Goal: Task Accomplishment & Management: Manage account settings

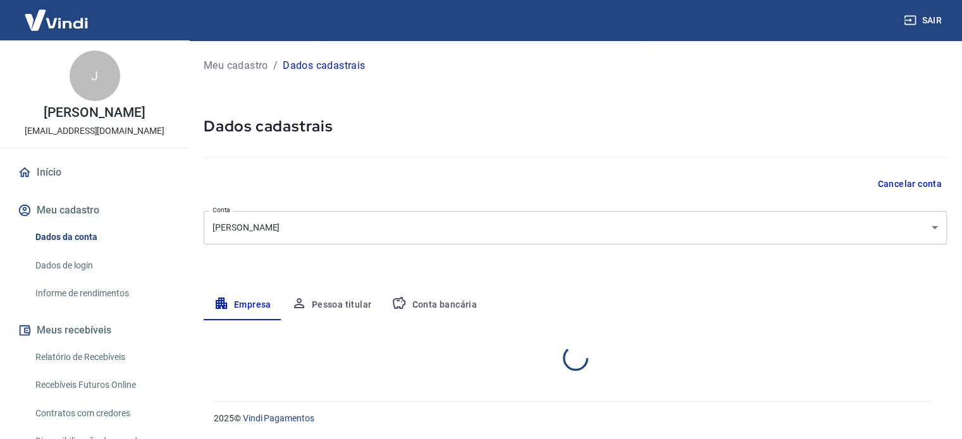
select select "SC"
select select "business"
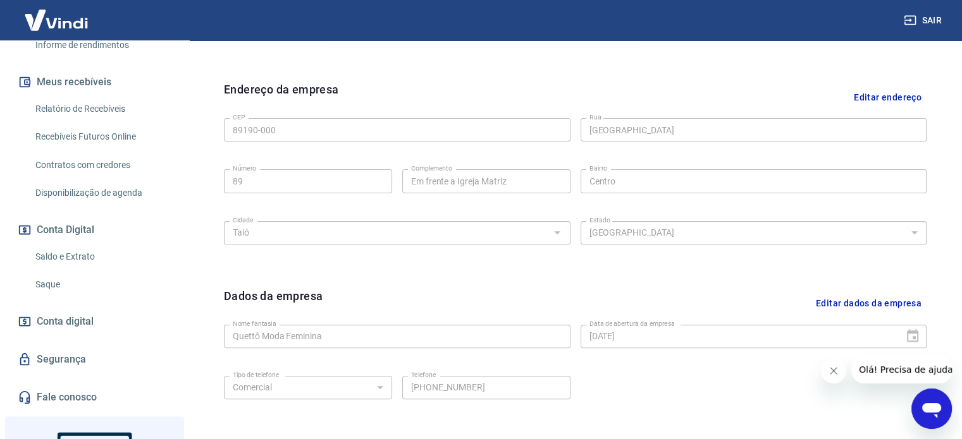
scroll to position [253, 0]
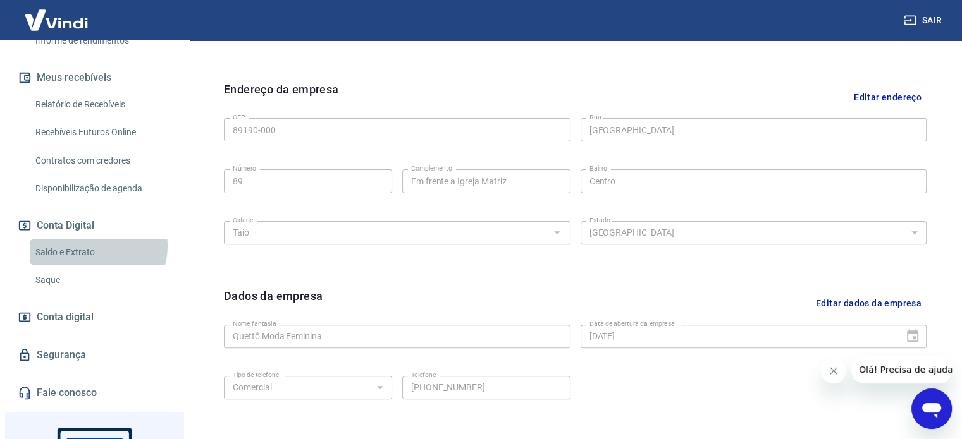
click at [97, 246] on link "Saldo e Extrato" at bounding box center [102, 253] width 144 height 26
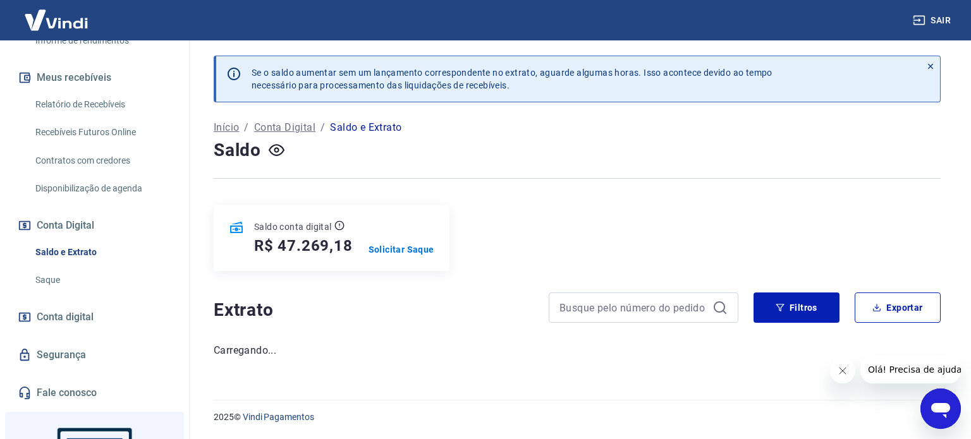
click at [390, 256] on div "Saldo conta digital R$ 47.269,18 Solicitar Saque" at bounding box center [332, 238] width 236 height 66
click at [392, 250] on p "Solicitar Saque" at bounding box center [402, 249] width 66 height 13
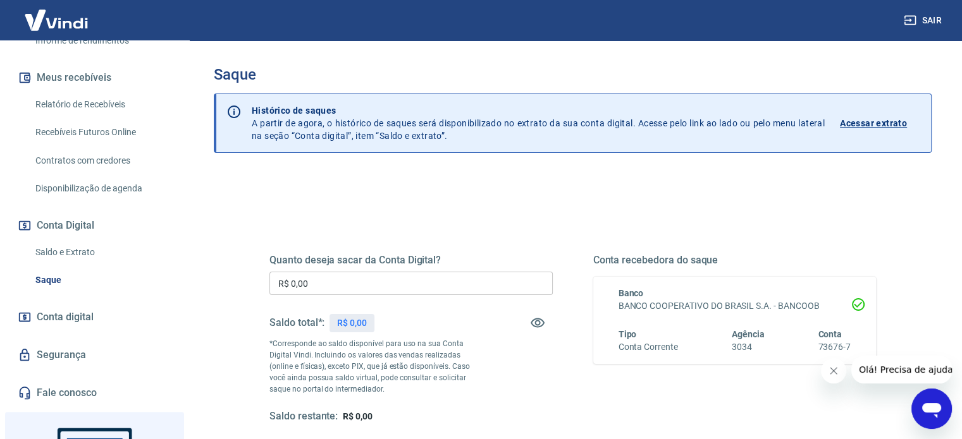
click at [381, 272] on input "R$ 0,00" at bounding box center [410, 283] width 283 height 23
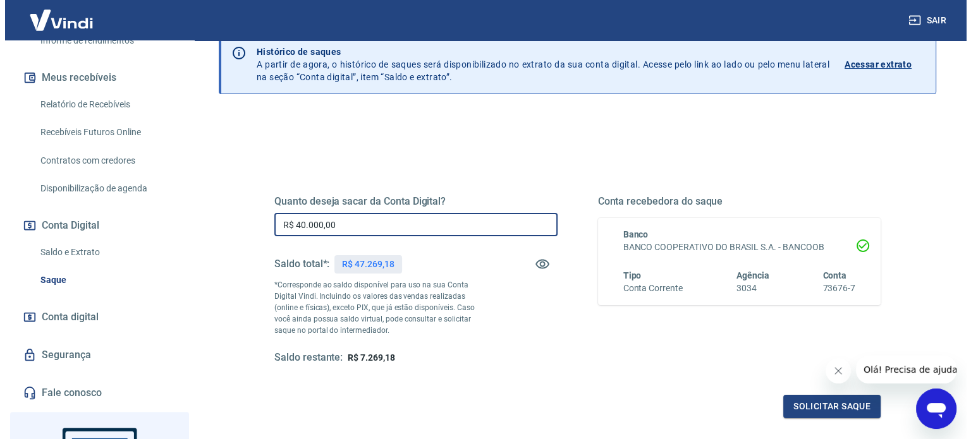
scroll to position [126, 0]
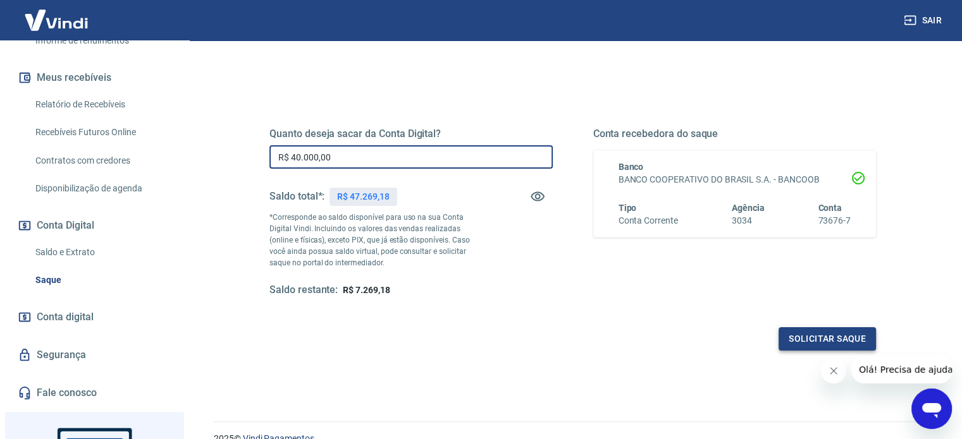
type input "R$ 40.000,00"
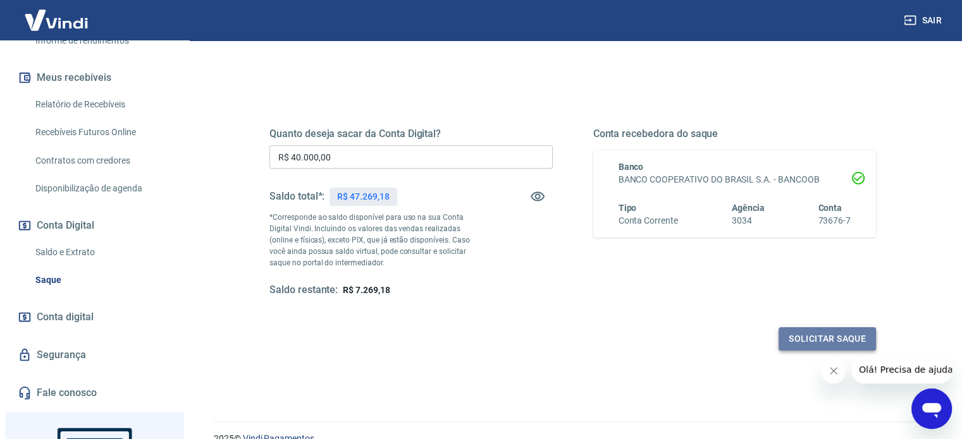
click at [809, 341] on button "Solicitar saque" at bounding box center [826, 339] width 97 height 23
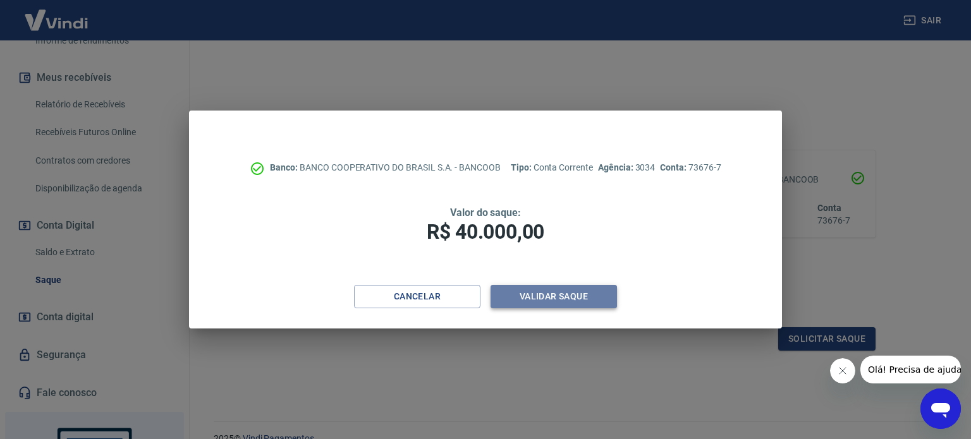
click at [542, 291] on button "Validar saque" at bounding box center [554, 296] width 126 height 23
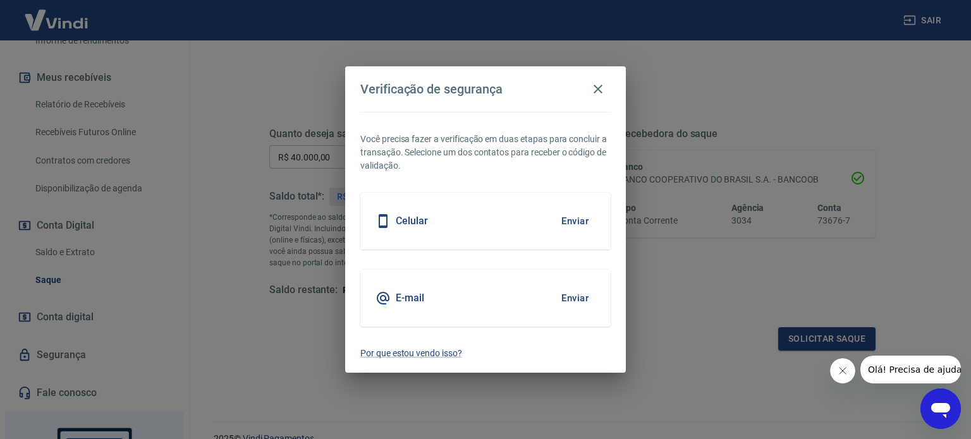
click at [575, 298] on button "Enviar" at bounding box center [575, 298] width 41 height 27
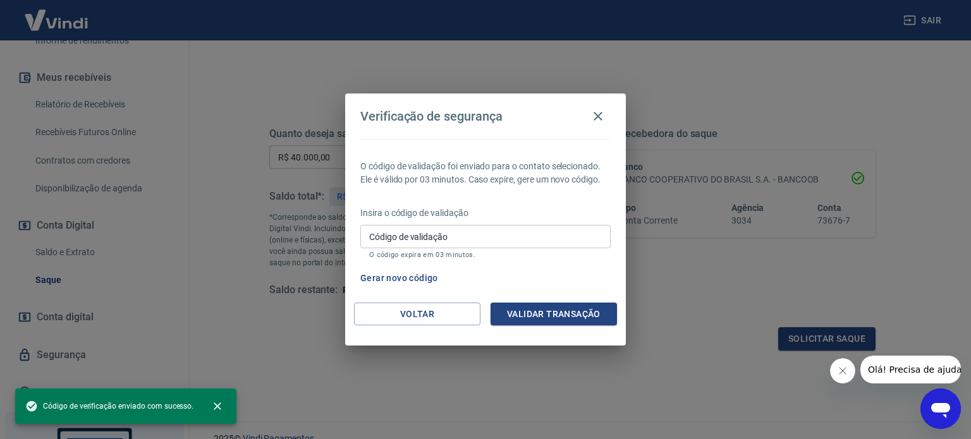
click at [505, 240] on input "Código de validação" at bounding box center [485, 236] width 250 height 23
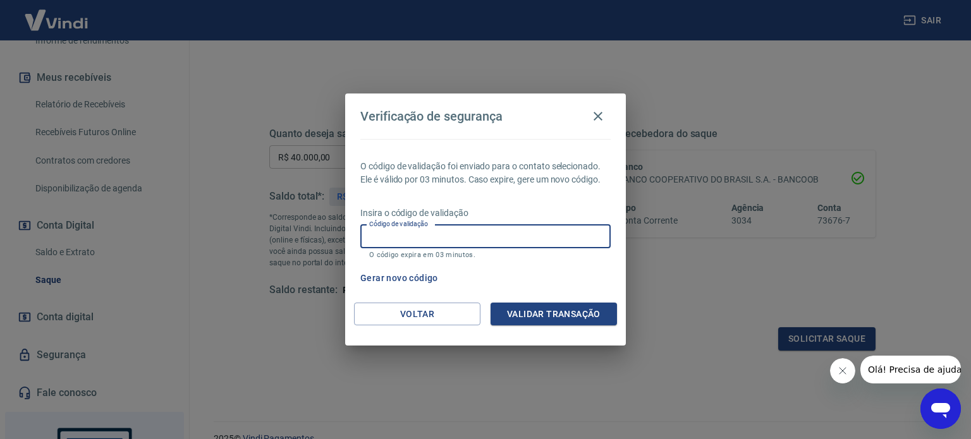
drag, startPoint x: 505, startPoint y: 240, endPoint x: 400, endPoint y: 235, distance: 105.1
click at [400, 235] on input "Código de validação" at bounding box center [485, 236] width 250 height 23
paste input "726752"
type input "726752"
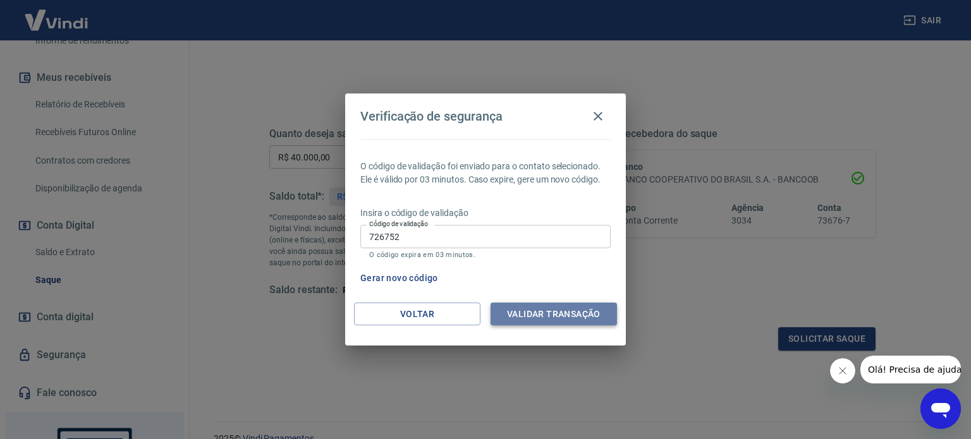
click at [526, 303] on button "Validar transação" at bounding box center [554, 314] width 126 height 23
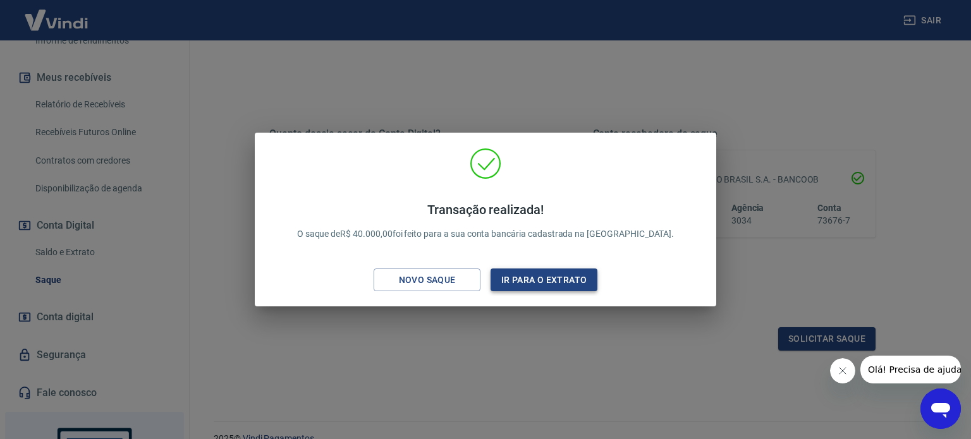
click at [585, 288] on button "Ir para o extrato" at bounding box center [544, 280] width 107 height 23
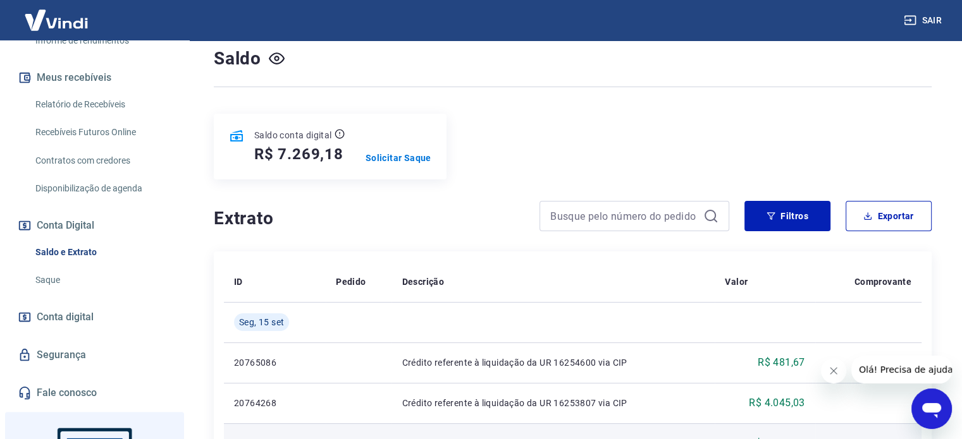
scroll to position [63, 0]
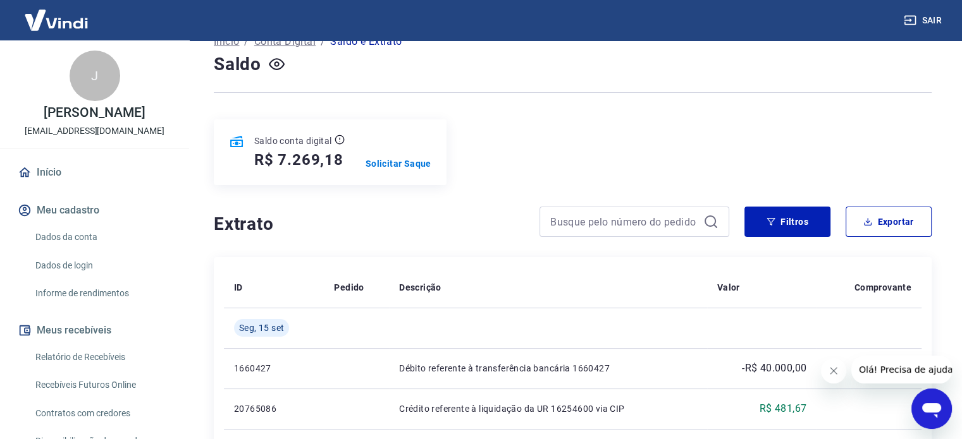
scroll to position [190, 0]
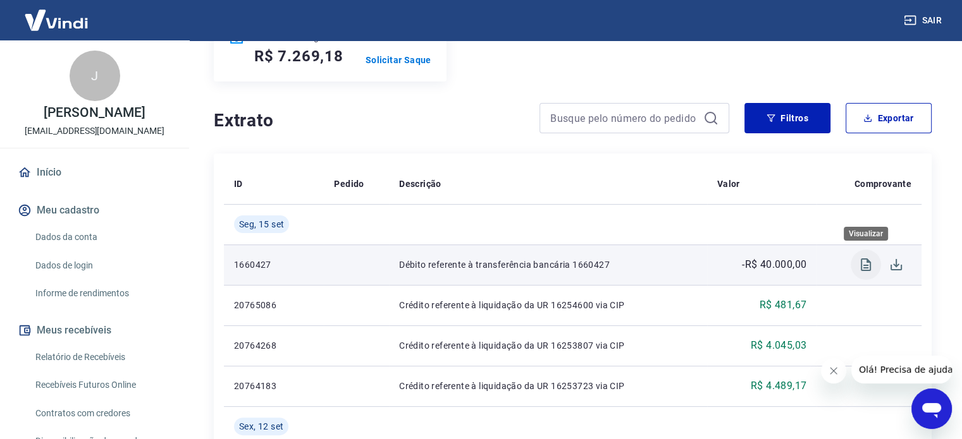
click at [861, 265] on icon "Visualizar" at bounding box center [866, 265] width 10 height 13
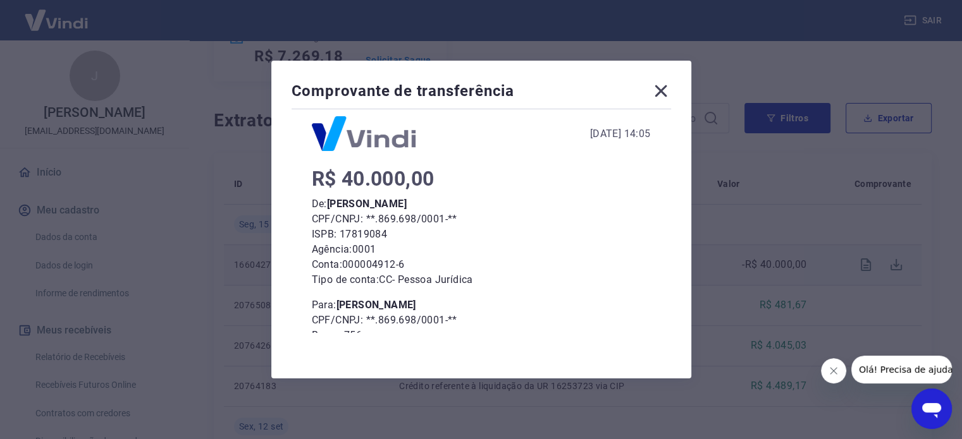
scroll to position [35, 0]
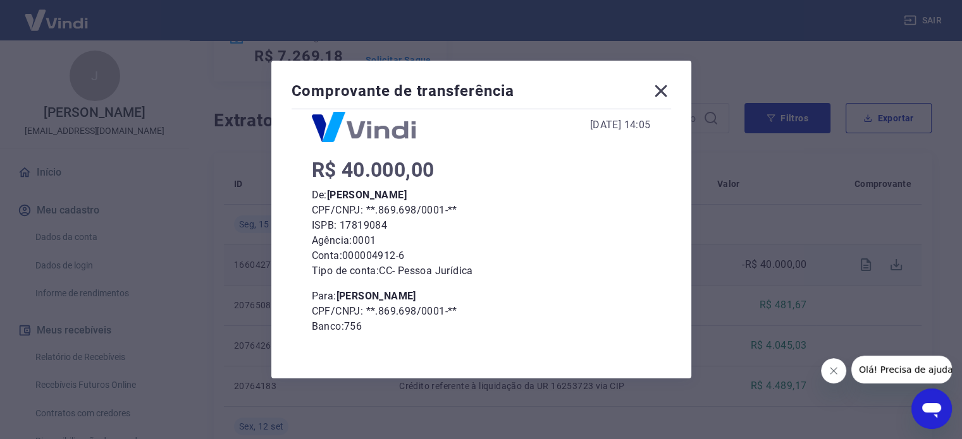
click at [668, 97] on icon at bounding box center [661, 91] width 20 height 20
